Goal: Information Seeking & Learning: Check status

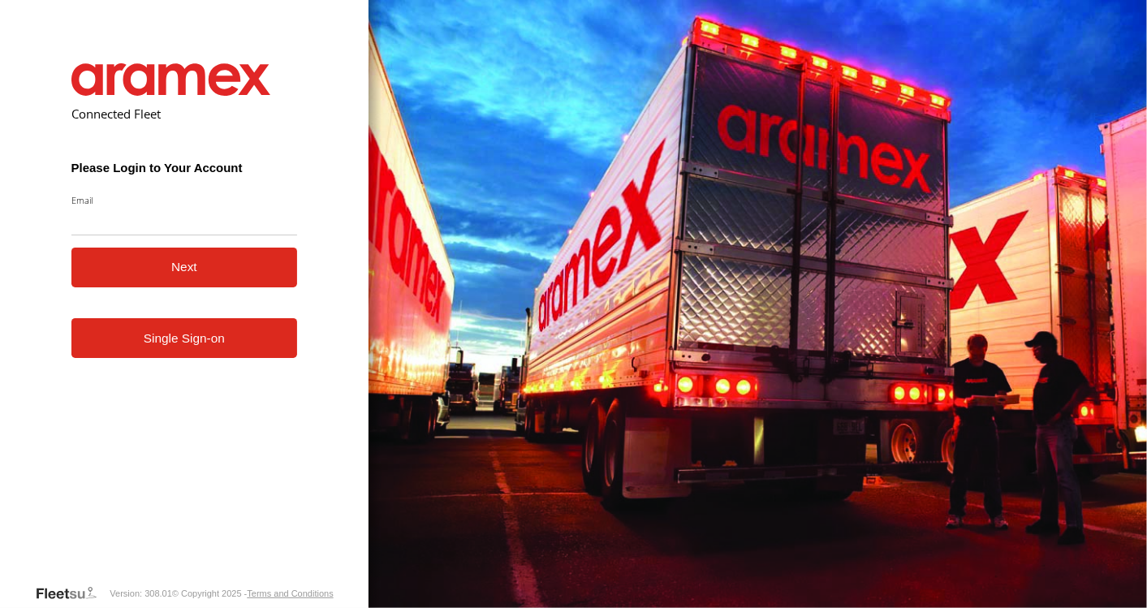
click at [183, 366] on form "Connected Fleet Please Login to Your Account Email Enter a valid login email ad…" at bounding box center [184, 311] width 275 height 545
click at [222, 338] on link "Single Sign-on" at bounding box center [184, 338] width 226 height 40
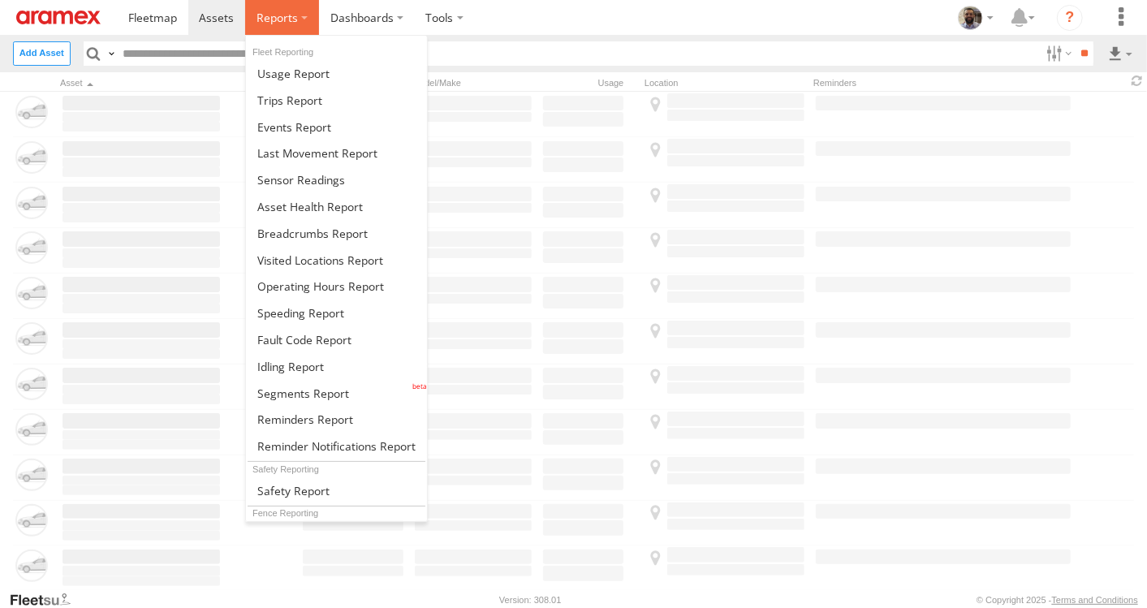
click at [293, 16] on span at bounding box center [276, 17] width 41 height 15
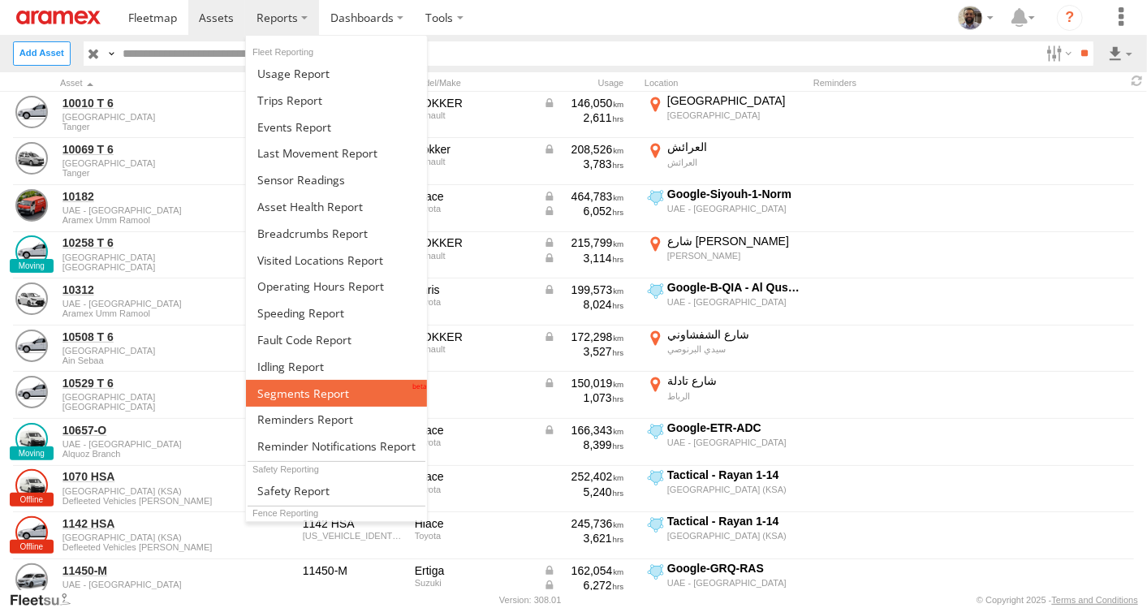
click at [303, 386] on span at bounding box center [303, 393] width 92 height 15
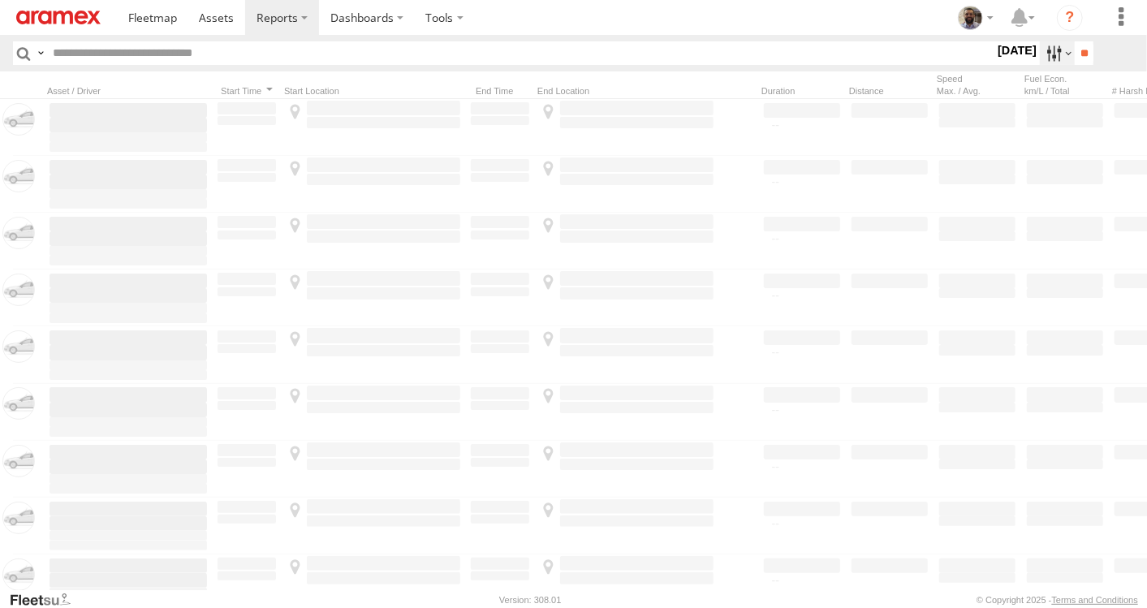
click at [1050, 58] on label at bounding box center [1057, 53] width 35 height 24
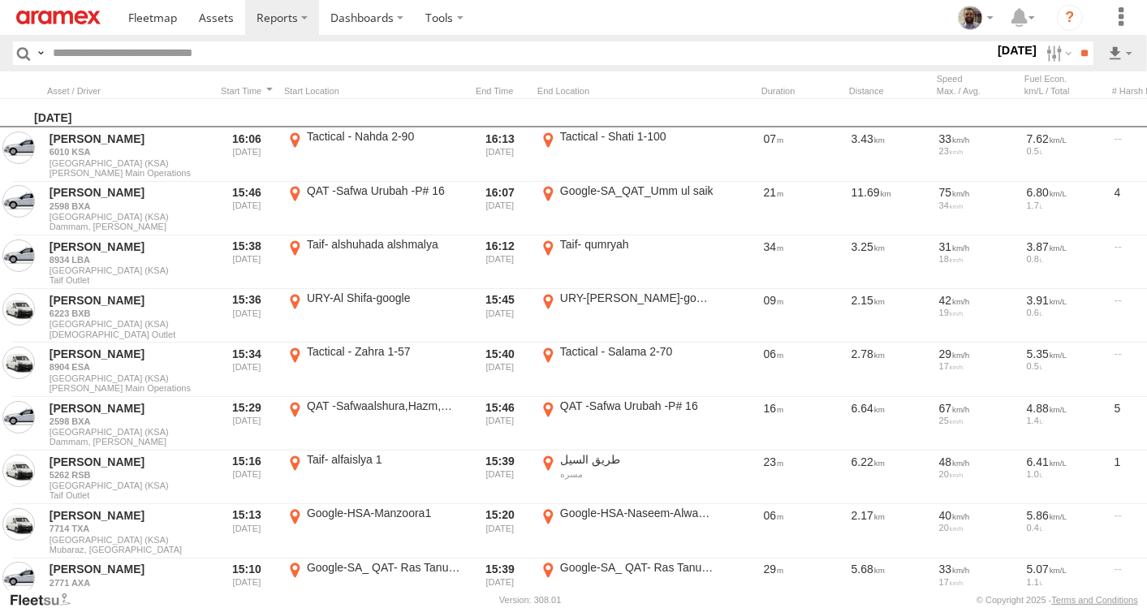
click at [0, 0] on div "S M T W T F S" at bounding box center [0, 0] width 0 height 0
click at [0, 0] on label at bounding box center [0, 0] width 0 height 0
click at [0, 0] on span "In Route" at bounding box center [0, 0] width 0 height 0
click at [0, 0] on span "Off Route" at bounding box center [0, 0] width 0 height 0
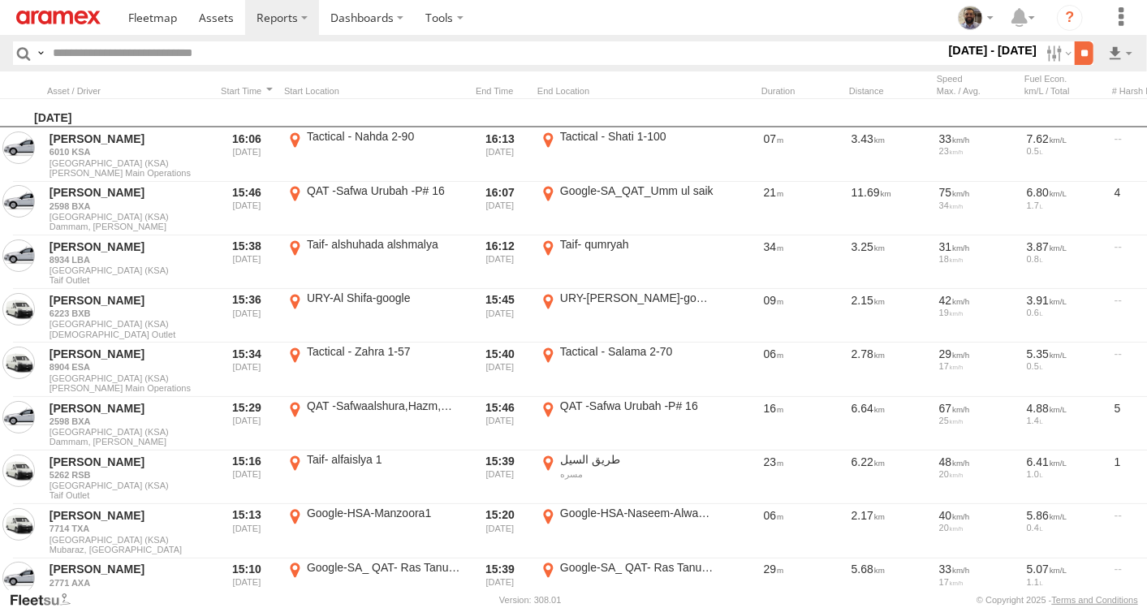
click at [1087, 46] on input "**" at bounding box center [1084, 53] width 19 height 24
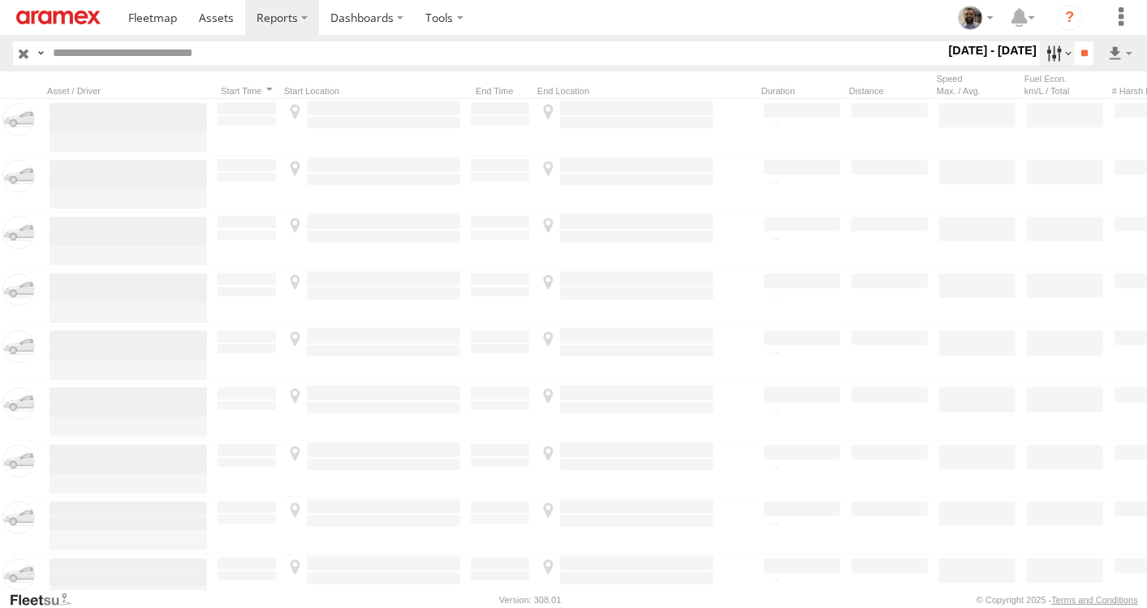
click at [1055, 50] on label at bounding box center [1057, 53] width 35 height 24
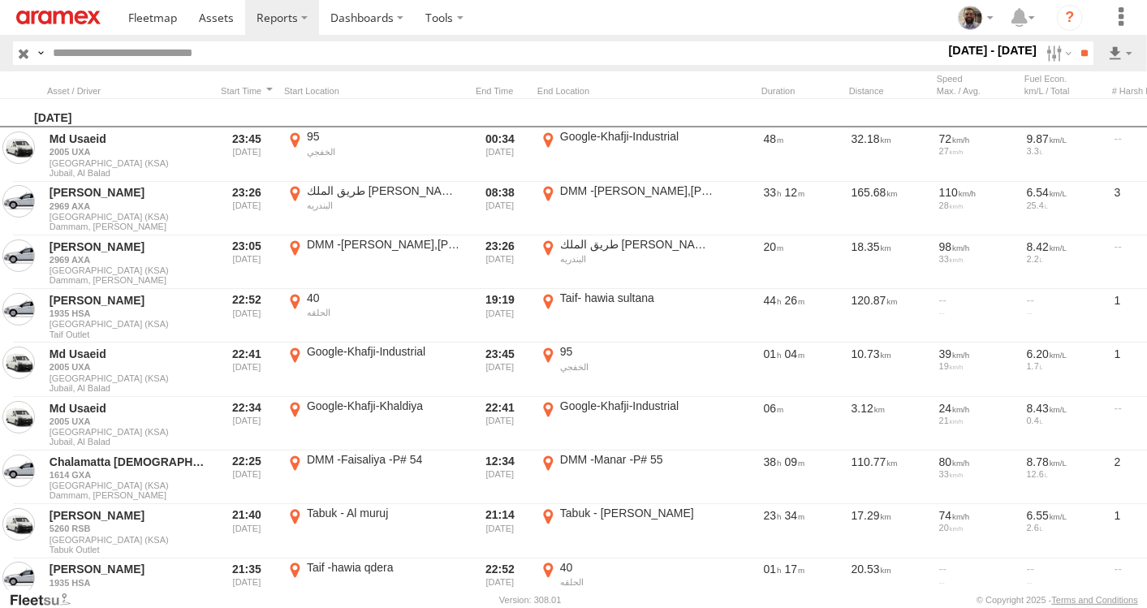
scroll to position [940, 0]
click at [946, 65] on div at bounding box center [946, 53] width 0 height 24
drag, startPoint x: 218, startPoint y: 290, endPoint x: 218, endPoint y: 319, distance: 29.2
click at [946, 65] on div at bounding box center [946, 53] width 0 height 24
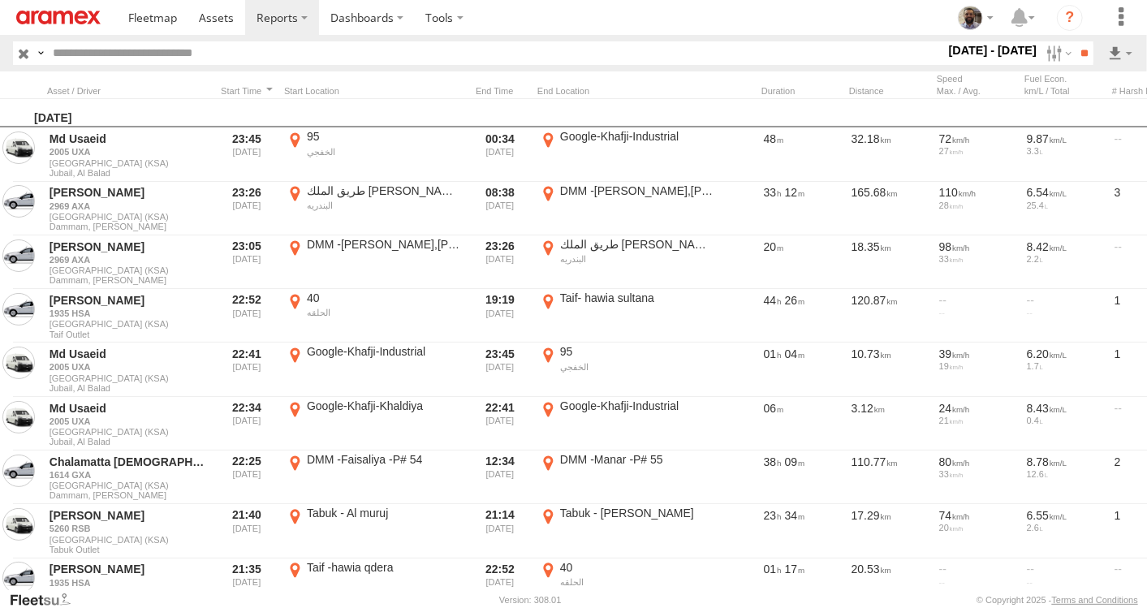
click at [0, 0] on span "RUH - [GEOGRAPHIC_DATA]" at bounding box center [0, 0] width 0 height 0
click at [0, 0] on span "Riyadh main operations" at bounding box center [0, 0] width 0 height 0
click at [1075, 44] on input "**" at bounding box center [1084, 53] width 19 height 24
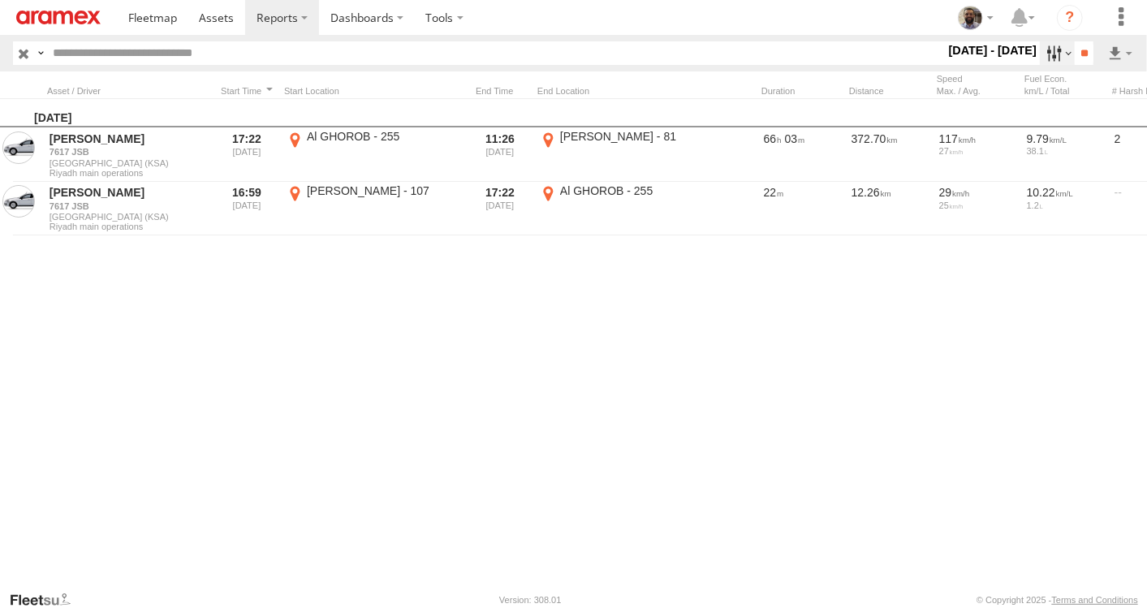
click at [1041, 50] on label at bounding box center [1057, 53] width 35 height 24
click at [0, 0] on span "RUH - [GEOGRAPHIC_DATA]" at bounding box center [0, 0] width 0 height 0
click at [1077, 57] on input "**" at bounding box center [1084, 53] width 19 height 24
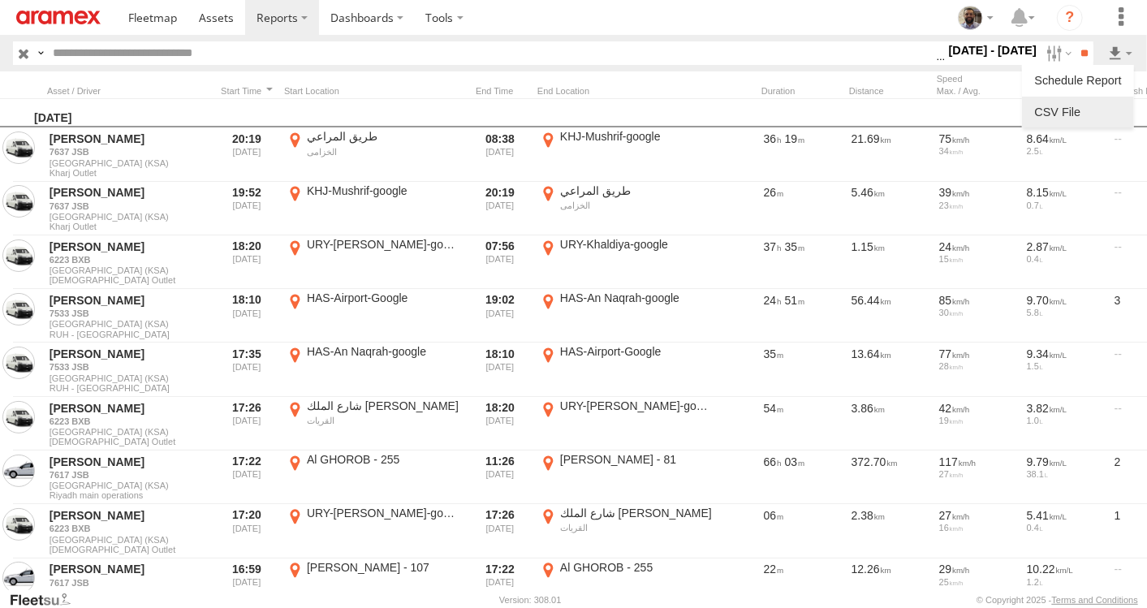
click at [1082, 106] on link at bounding box center [1077, 112] width 99 height 24
click at [642, 39] on header "Search Query Asset ID Asset Label Registration Manufacturer Model VIN Job ID" at bounding box center [573, 53] width 1147 height 37
click at [382, 56] on input "text" at bounding box center [491, 53] width 890 height 24
paste input "********"
click at [1075, 41] on input "**" at bounding box center [1084, 53] width 19 height 24
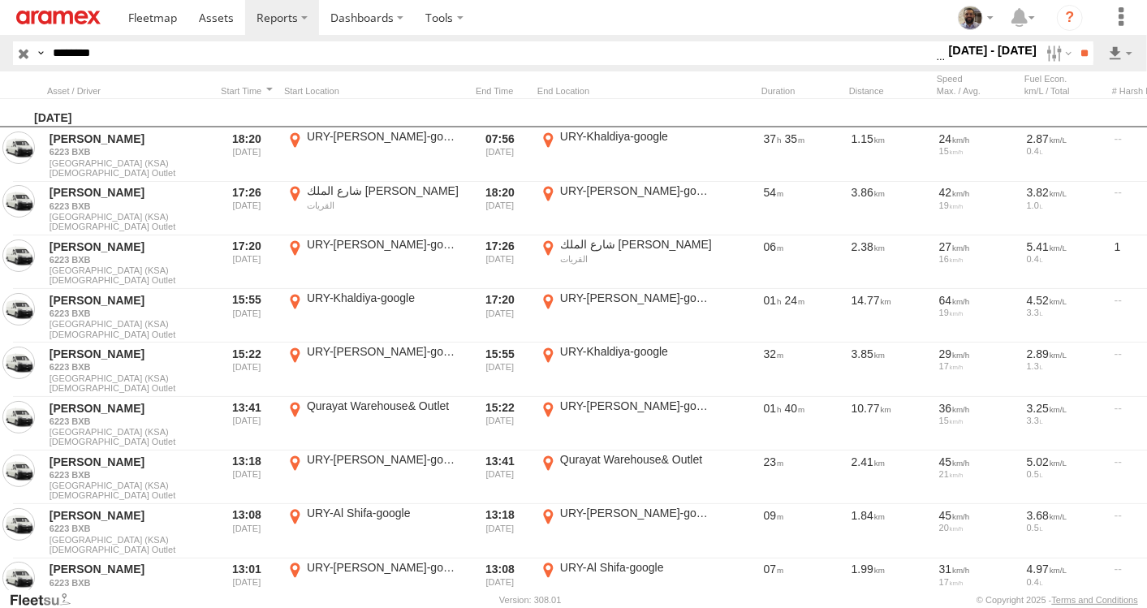
click at [0, 0] on span "In Route" at bounding box center [0, 0] width 0 height 0
click at [0, 0] on span "Off Route" at bounding box center [0, 0] width 0 height 0
click at [1045, 58] on label at bounding box center [1057, 53] width 35 height 24
click at [0, 0] on label at bounding box center [0, 0] width 0 height 0
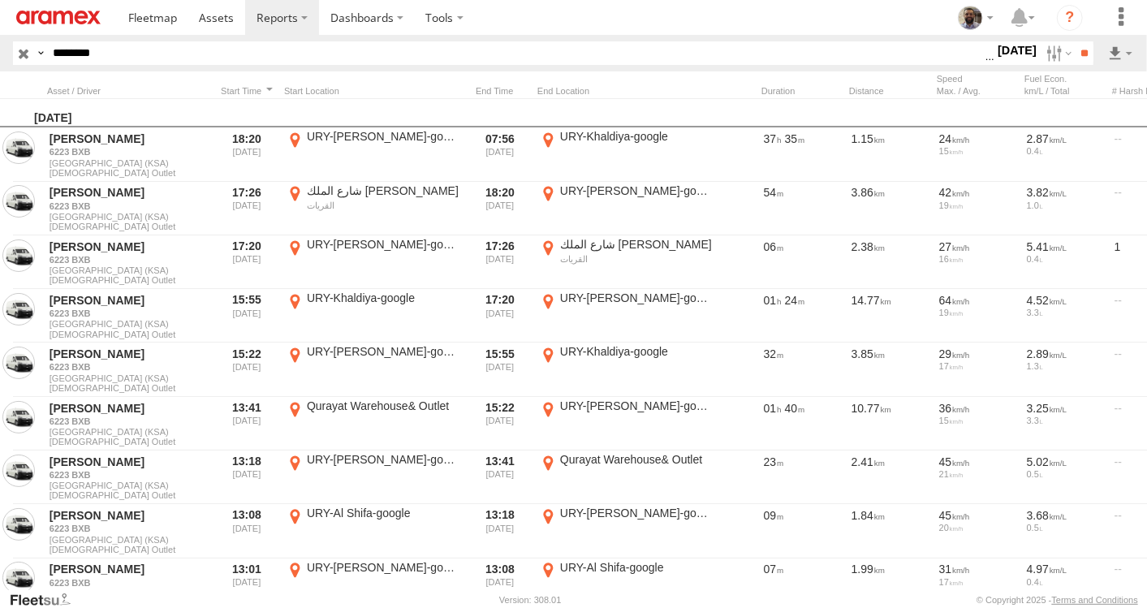
click at [0, 0] on label at bounding box center [0, 0] width 0 height 0
click at [1083, 47] on input "**" at bounding box center [1084, 53] width 19 height 24
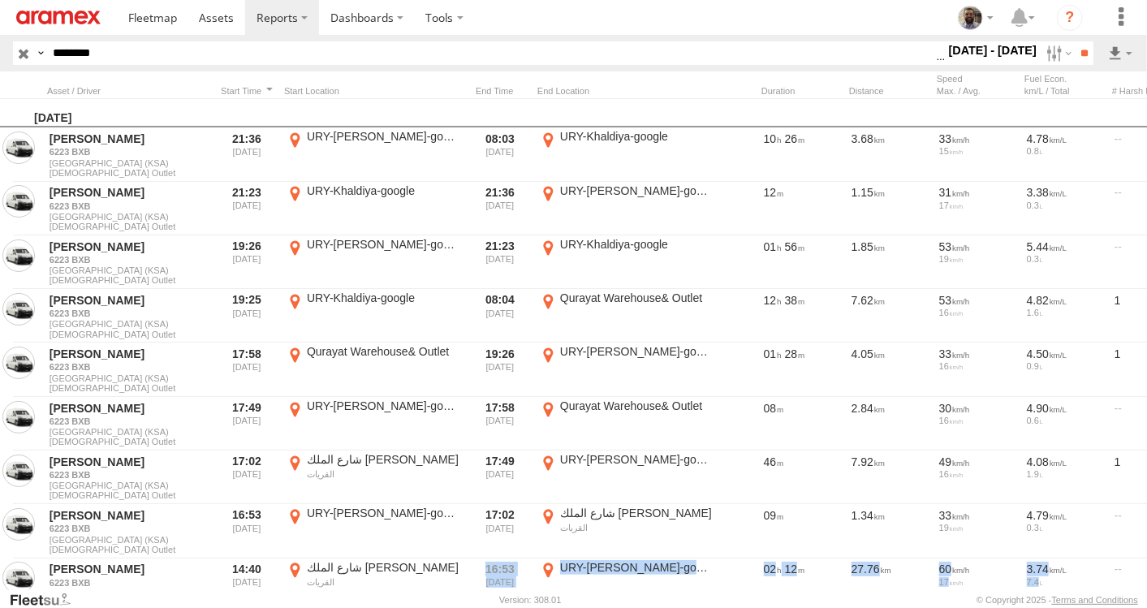
drag, startPoint x: 440, startPoint y: 589, endPoint x: 500, endPoint y: 597, distance: 60.5
click at [500, 597] on body "?" at bounding box center [573, 304] width 1147 height 608
drag, startPoint x: 500, startPoint y: 597, endPoint x: 433, endPoint y: 592, distance: 67.5
click at [433, 592] on footer "Aramex Version: 308.01 © Copyright 2025 - Terms and Conditions" at bounding box center [573, 599] width 1147 height 18
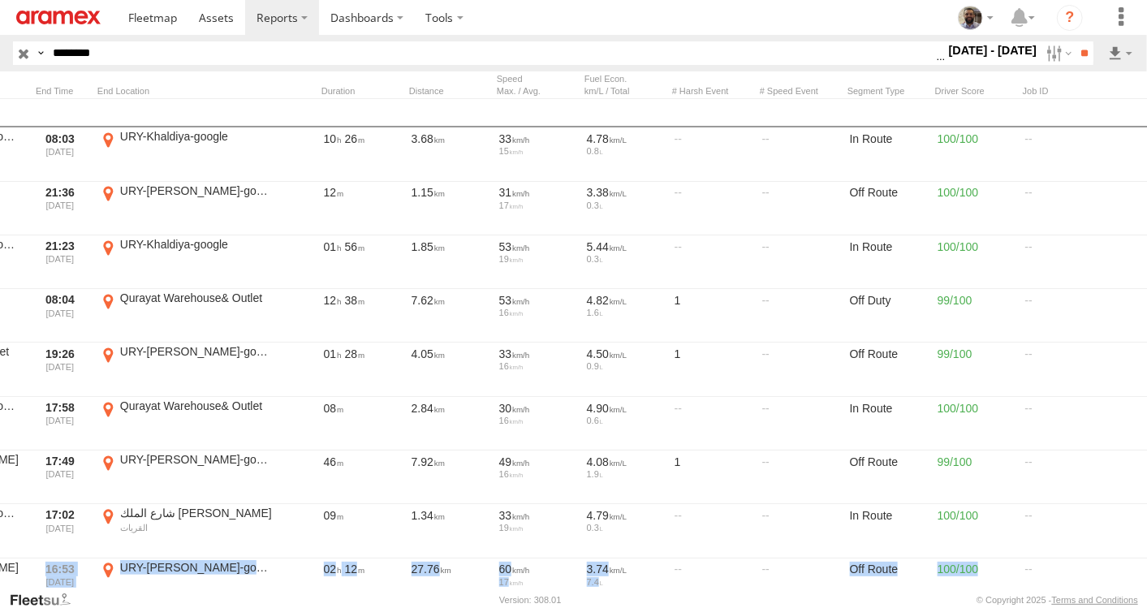
scroll to position [0, 471]
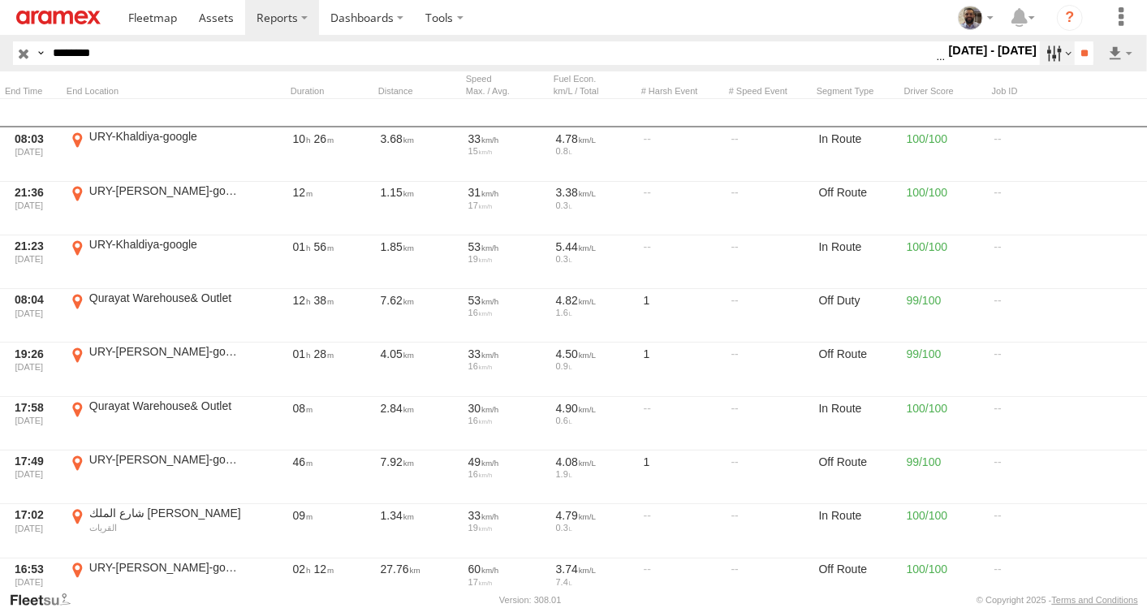
click at [1057, 55] on label at bounding box center [1057, 53] width 35 height 24
click at [0, 0] on span "On Duty" at bounding box center [0, 0] width 0 height 0
click at [0, 0] on span "Off Duty" at bounding box center [0, 0] width 0 height 0
click at [1080, 62] on input "**" at bounding box center [1084, 53] width 19 height 24
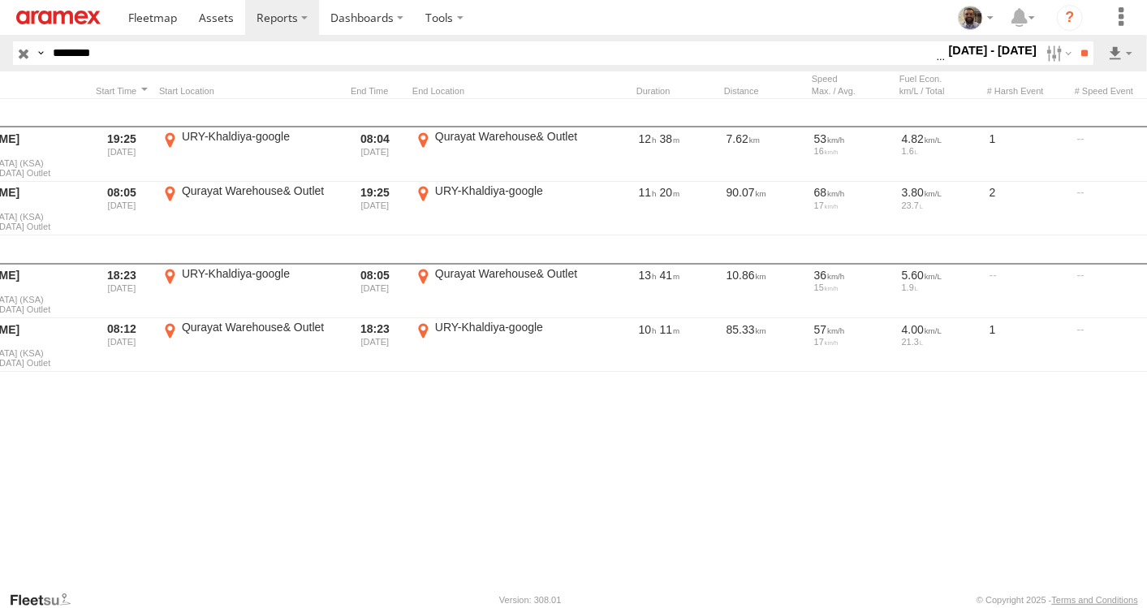
scroll to position [0, 125]
click at [528, 489] on div "Monday, 22nd September 2025 Mohammad Hossain 6223 BXB Saudi Arabia (KSA) Quraya…" at bounding box center [733, 344] width 1716 height 491
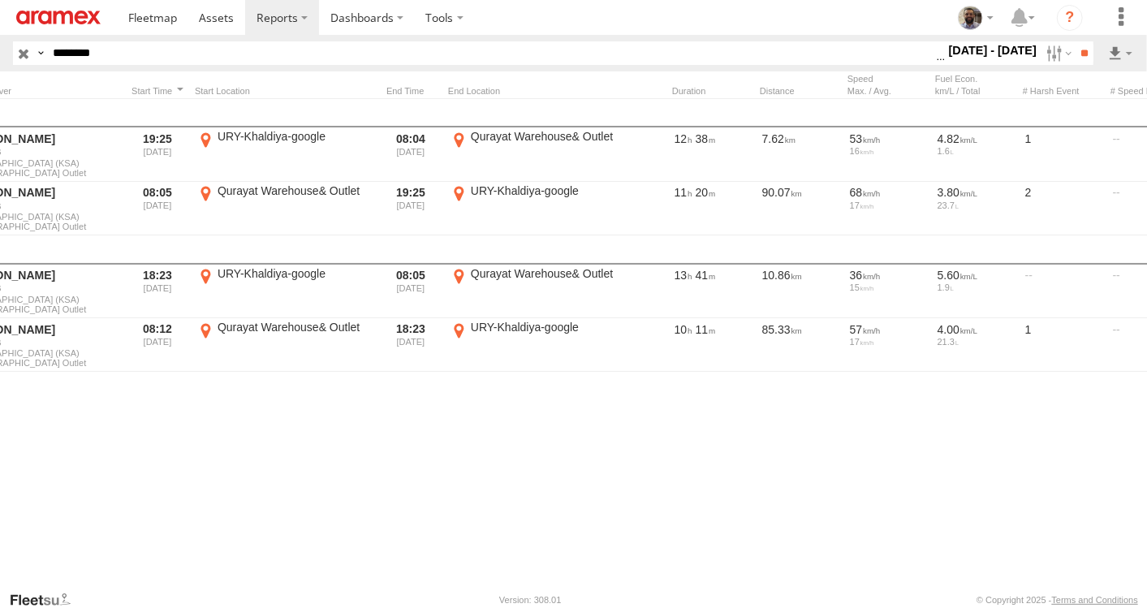
scroll to position [0, 0]
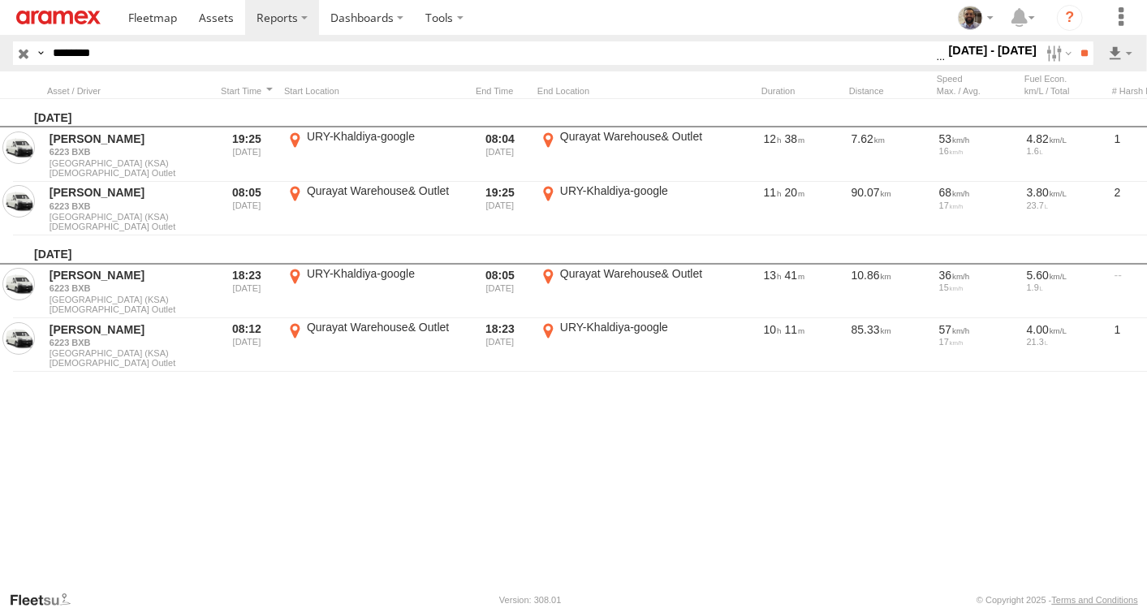
drag, startPoint x: 336, startPoint y: 49, endPoint x: 0, endPoint y: 45, distance: 336.0
click at [0, 45] on html at bounding box center [573, 304] width 1147 height 608
paste input "text"
type input "********"
click at [1075, 41] on input "**" at bounding box center [1084, 53] width 19 height 24
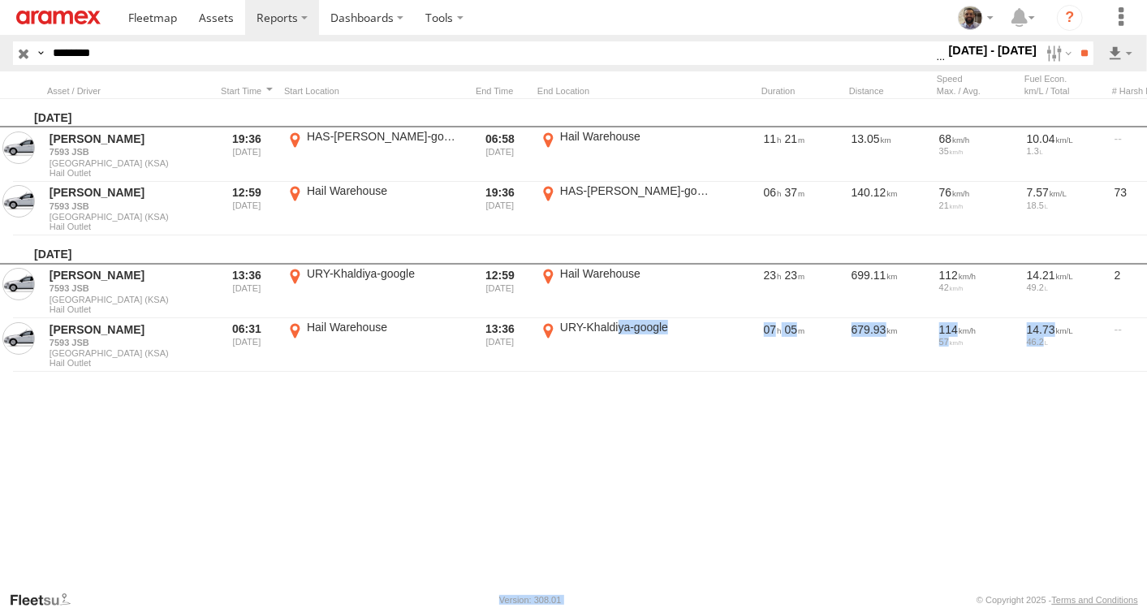
drag, startPoint x: 618, startPoint y: 579, endPoint x: 779, endPoint y: 590, distance: 161.1
click at [779, 590] on body "?" at bounding box center [573, 304] width 1147 height 608
drag, startPoint x: 779, startPoint y: 590, endPoint x: 735, endPoint y: 590, distance: 44.6
click at [735, 590] on body "?" at bounding box center [573, 304] width 1147 height 608
click at [361, 456] on div "Monday, 22nd September 2025 Shefeeq Poovanady 7593 JSB Saudi Arabia (KSA) Hail …" at bounding box center [858, 344] width 1716 height 491
